Goal: Task Accomplishment & Management: Manage account settings

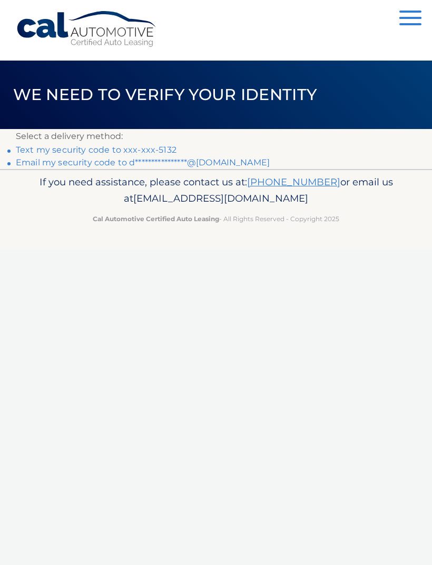
click at [25, 305] on div "Cal Automotive Menu Dashboard FAQ's Logout ×" at bounding box center [216, 282] width 432 height 565
click at [150, 149] on link "Text my security code to xxx-xxx-5132" at bounding box center [96, 150] width 161 height 10
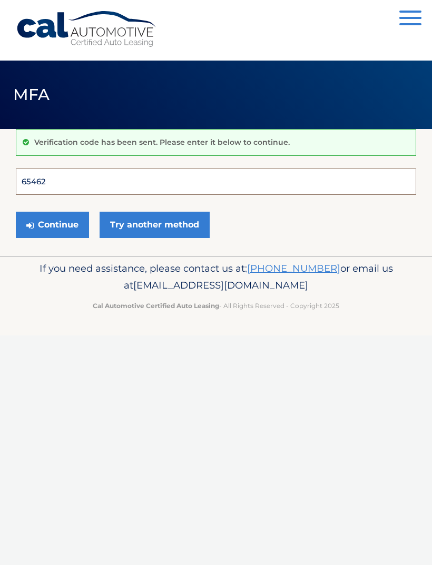
type input "654624"
click at [52, 224] on button "Continue" at bounding box center [52, 225] width 73 height 26
click at [79, 221] on button "Continue" at bounding box center [52, 225] width 73 height 26
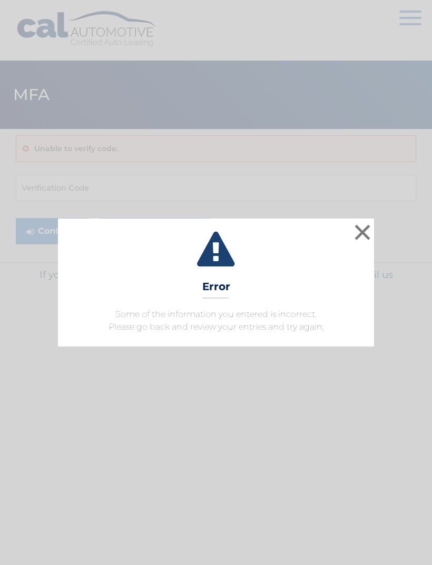
click at [359, 238] on button "×" at bounding box center [362, 232] width 21 height 21
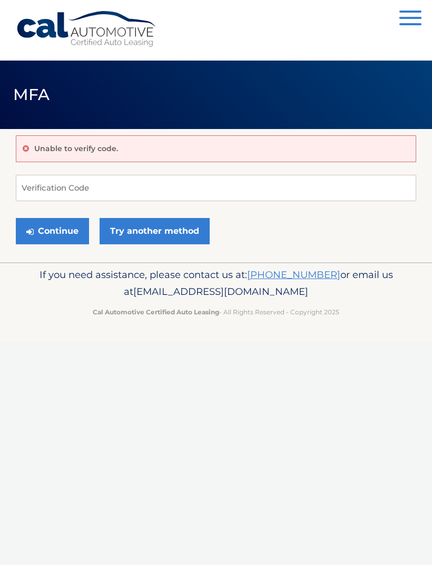
click at [182, 229] on link "Try another method" at bounding box center [155, 231] width 110 height 26
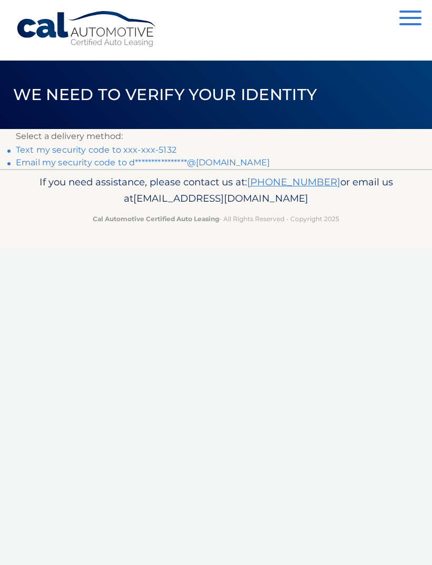
click at [145, 149] on link "Text my security code to xxx-xxx-5132" at bounding box center [96, 150] width 161 height 10
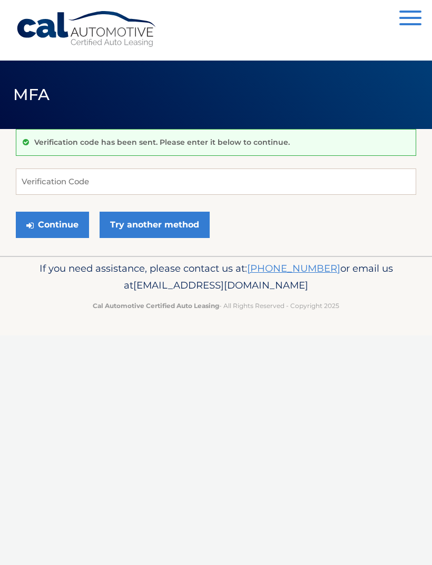
click at [160, 156] on div "Verification code has been sent. Please enter it below to continue. Verificatio…" at bounding box center [216, 192] width 400 height 127
click at [88, 223] on button "Continue" at bounding box center [52, 225] width 73 height 26
click at [135, 179] on input "Verification Code" at bounding box center [216, 182] width 400 height 26
type input "115857"
click at [52, 224] on button "Continue" at bounding box center [52, 225] width 73 height 26
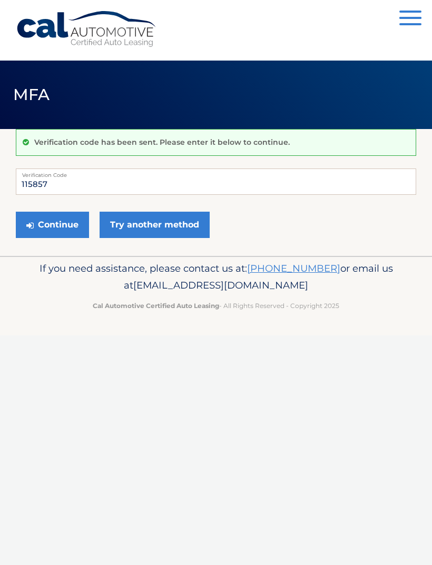
click at [169, 235] on link "Try another method" at bounding box center [155, 225] width 110 height 26
click at [37, 91] on span "MFA" at bounding box center [31, 94] width 37 height 19
click at [74, 19] on link "Cal Automotive" at bounding box center [87, 29] width 142 height 37
click at [120, 36] on link "Cal Automotive" at bounding box center [87, 29] width 142 height 37
click at [65, 223] on button "Continue" at bounding box center [52, 225] width 73 height 26
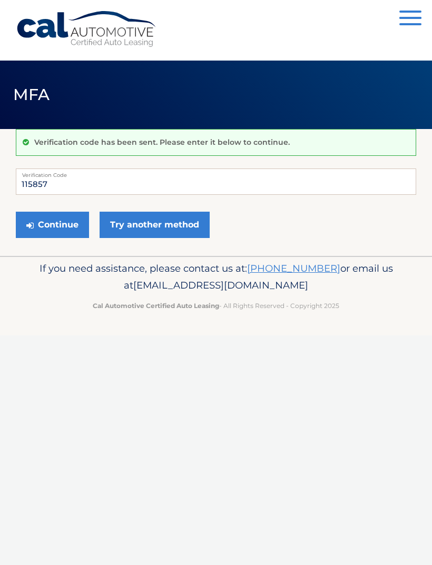
click at [91, 42] on link "Cal Automotive" at bounding box center [87, 29] width 142 height 37
click at [46, 102] on span "MFA" at bounding box center [31, 94] width 37 height 19
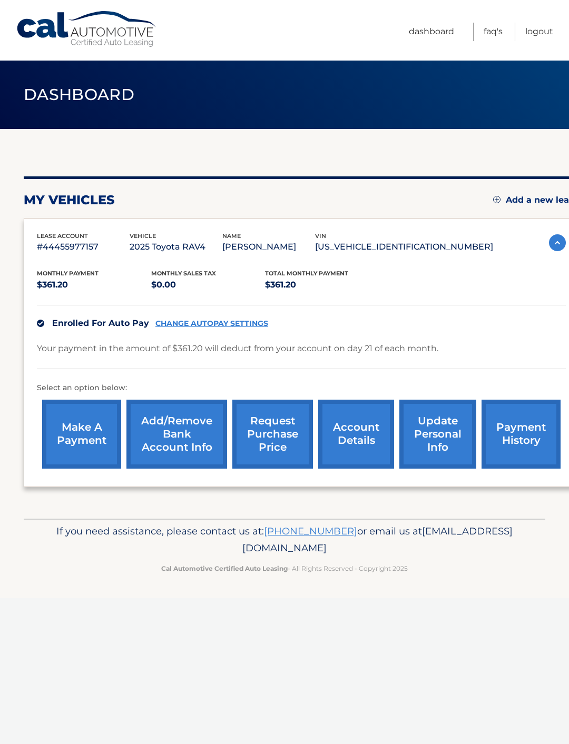
click at [540, 432] on link "payment history" at bounding box center [520, 434] width 79 height 69
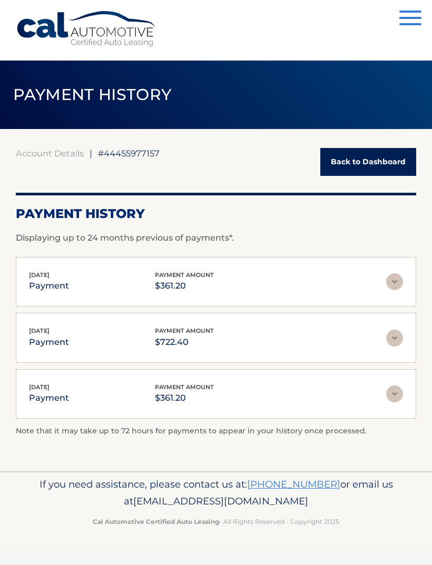
click at [387, 159] on link "Back to Dashboard" at bounding box center [368, 162] width 96 height 28
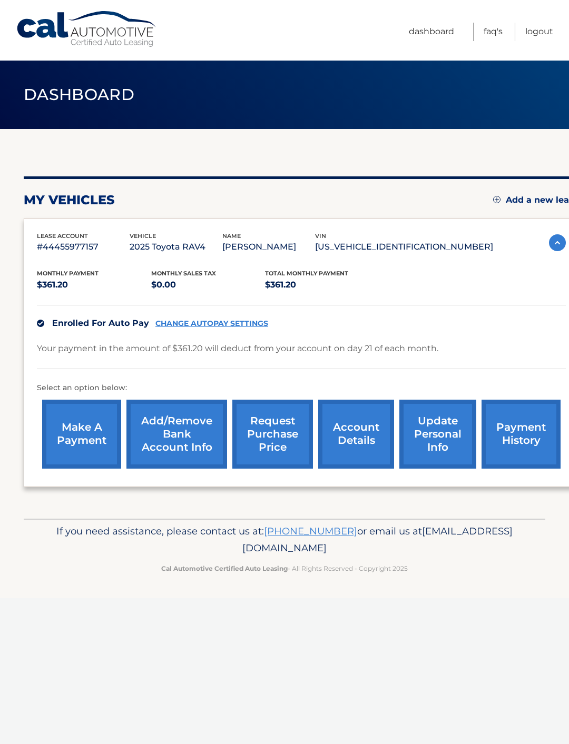
click at [246, 327] on link "CHANGE AUTOPAY SETTINGS" at bounding box center [211, 323] width 113 height 9
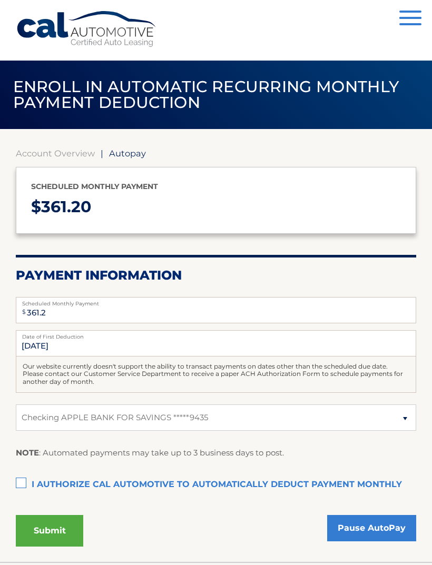
select select "NTA3ODIyZGUtYjEwZi00OWVlLTljMzAtNTQxMjIxMTYwMmZm"
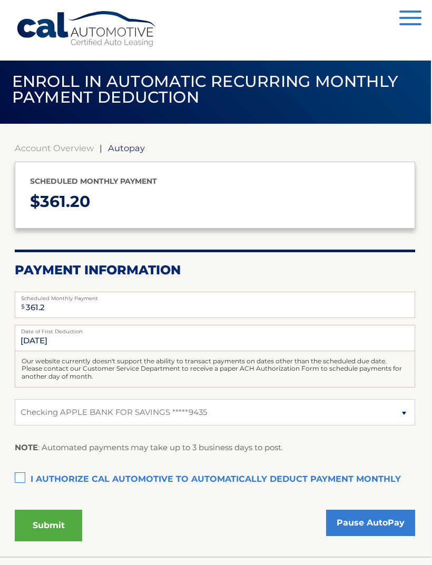
scroll to position [0, 1]
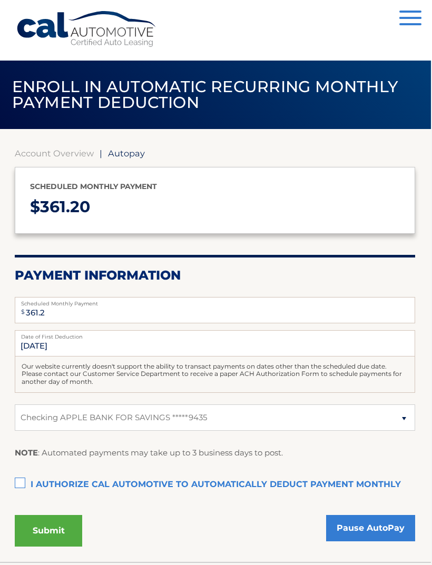
click at [82, 34] on link "Cal Automotive" at bounding box center [87, 29] width 142 height 37
click at [83, 36] on link "Cal Automotive" at bounding box center [87, 29] width 142 height 37
click at [75, 37] on link "Cal Automotive" at bounding box center [87, 29] width 142 height 37
click at [402, 26] on button "Menu" at bounding box center [410, 19] width 22 height 17
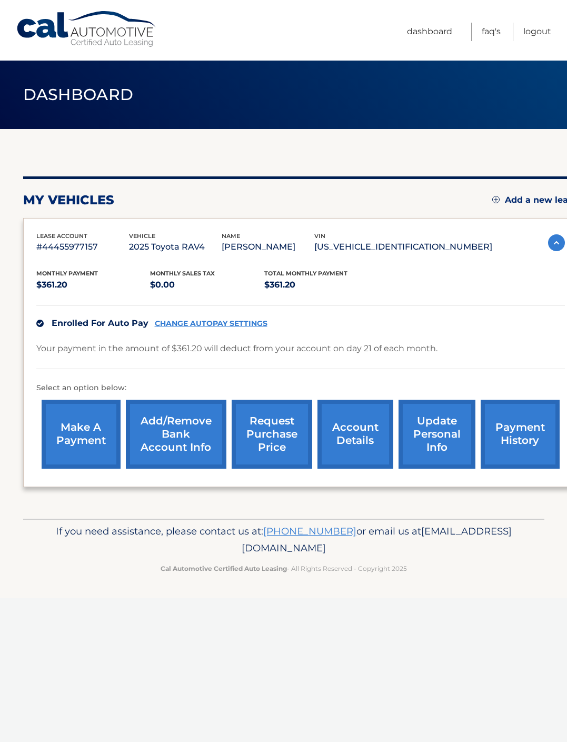
click at [510, 447] on link "payment history" at bounding box center [520, 434] width 79 height 69
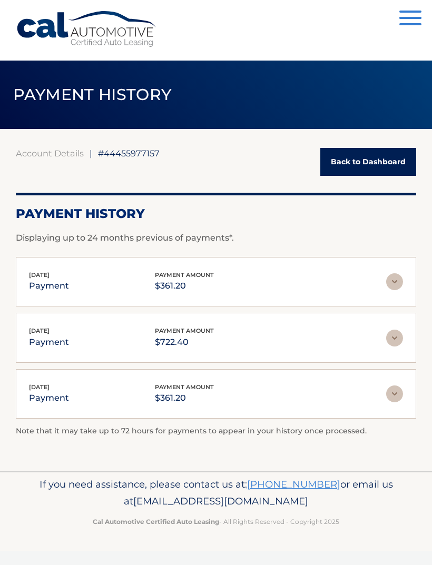
click at [353, 167] on link "Back to Dashboard" at bounding box center [368, 162] width 96 height 28
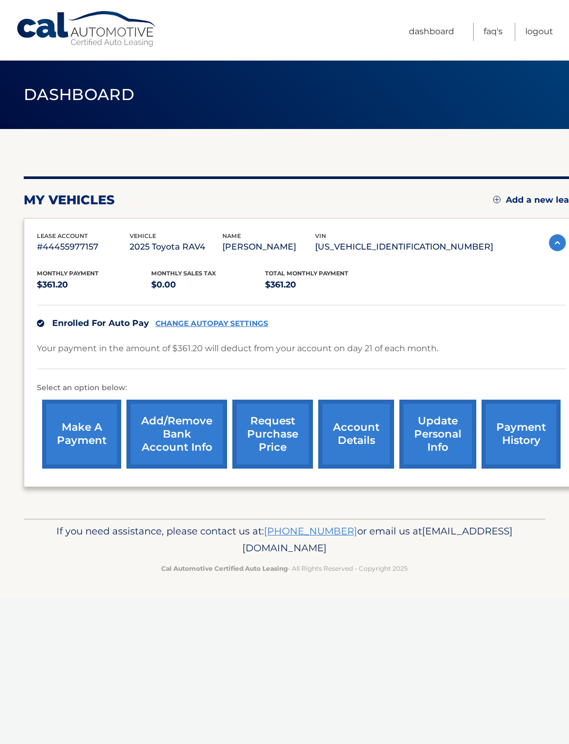
click at [68, 432] on link "make a payment" at bounding box center [81, 434] width 79 height 69
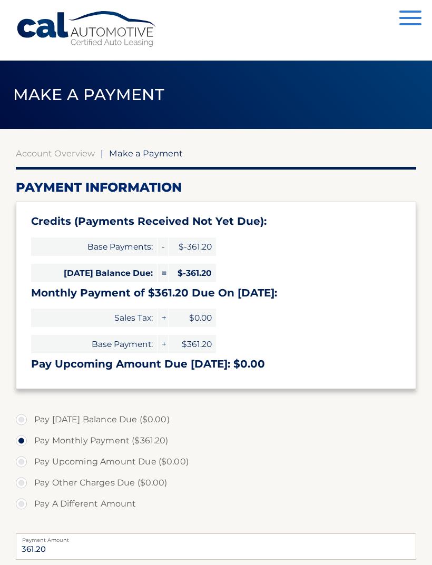
select select "NTA3ODIyZGUtYjEwZi00OWVlLTljMzAtNTQxMjIxMTYwMmZm"
click at [48, 20] on link "Cal Automotive" at bounding box center [87, 29] width 142 height 37
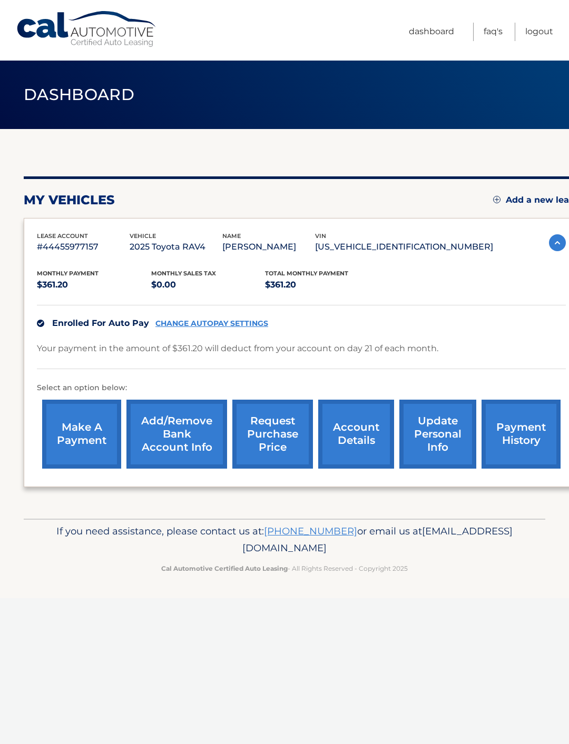
click at [67, 432] on link "make a payment" at bounding box center [81, 434] width 79 height 69
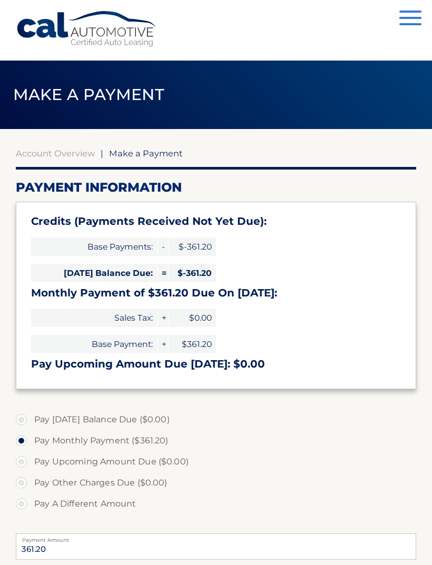
select select "NTA3ODIyZGUtYjEwZi00OWVlLTljMzAtNTQxMjIxMTYwMmZm"
click at [48, 95] on span "Make a Payment" at bounding box center [88, 94] width 151 height 19
click at [68, 38] on link "Cal Automotive" at bounding box center [87, 29] width 142 height 37
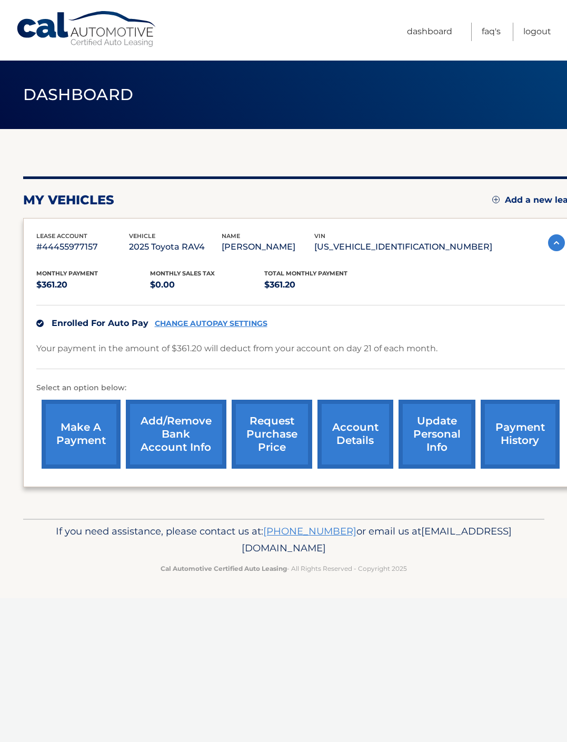
click at [422, 438] on link "update personal info" at bounding box center [437, 434] width 77 height 69
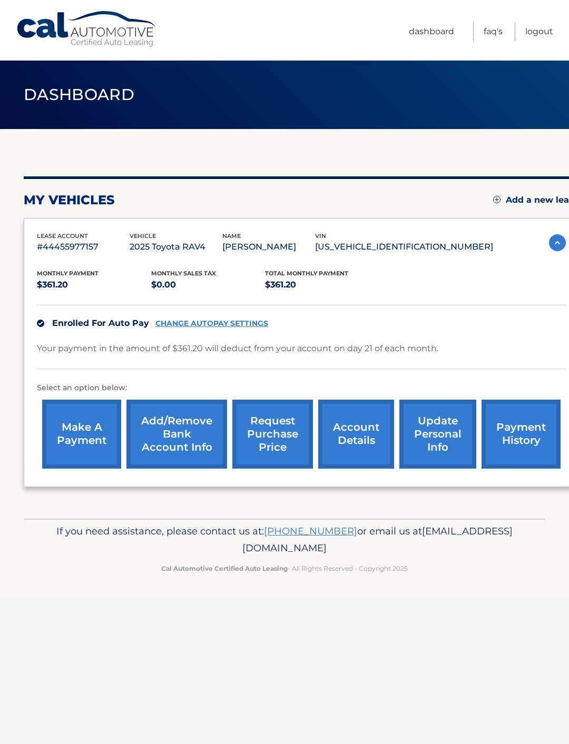
scroll to position [0, 8]
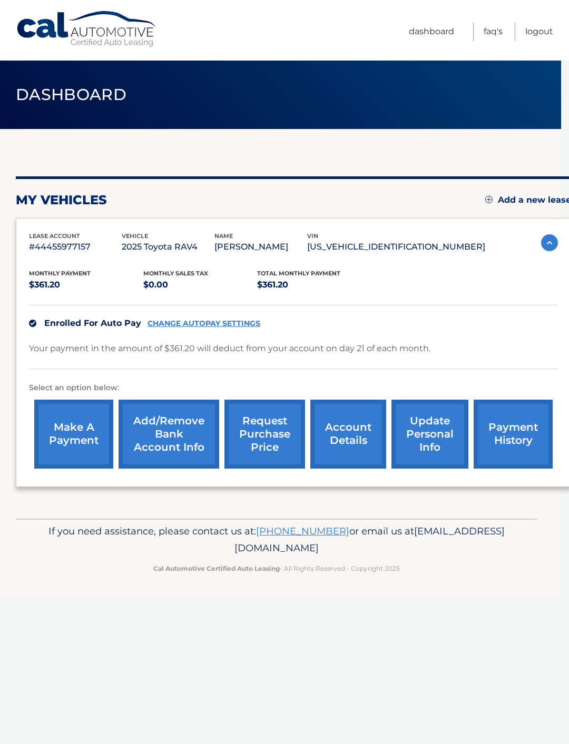
click at [439, 433] on link "update personal info" at bounding box center [429, 434] width 77 height 69
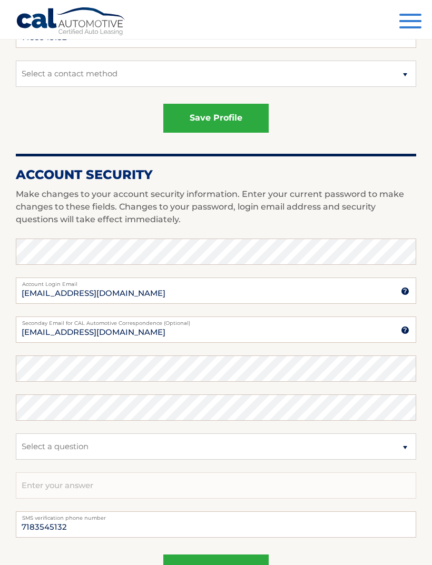
scroll to position [365, 0]
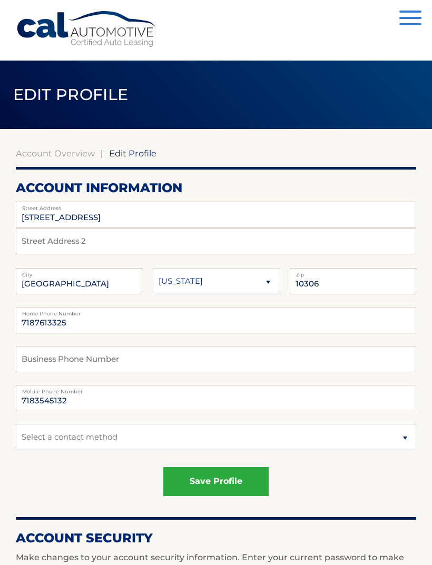
click at [49, 41] on link "Cal Automotive" at bounding box center [87, 29] width 142 height 37
click at [48, 37] on link "Cal Automotive" at bounding box center [87, 29] width 142 height 37
